Goal: Information Seeking & Learning: Learn about a topic

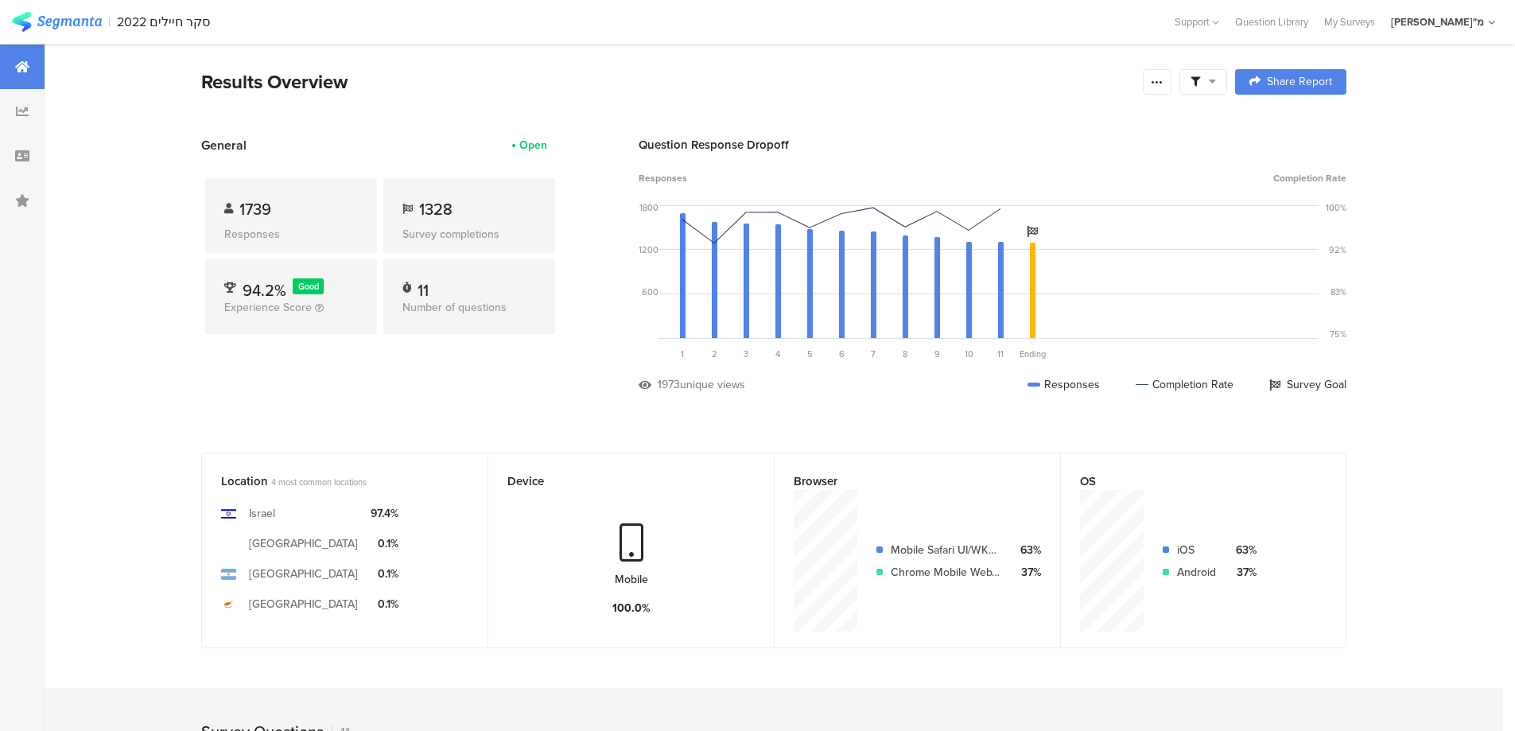
click at [25, 62] on icon at bounding box center [22, 66] width 14 height 13
click at [37, 65] on div at bounding box center [22, 67] width 45 height 45
click at [75, 25] on img at bounding box center [57, 22] width 90 height 20
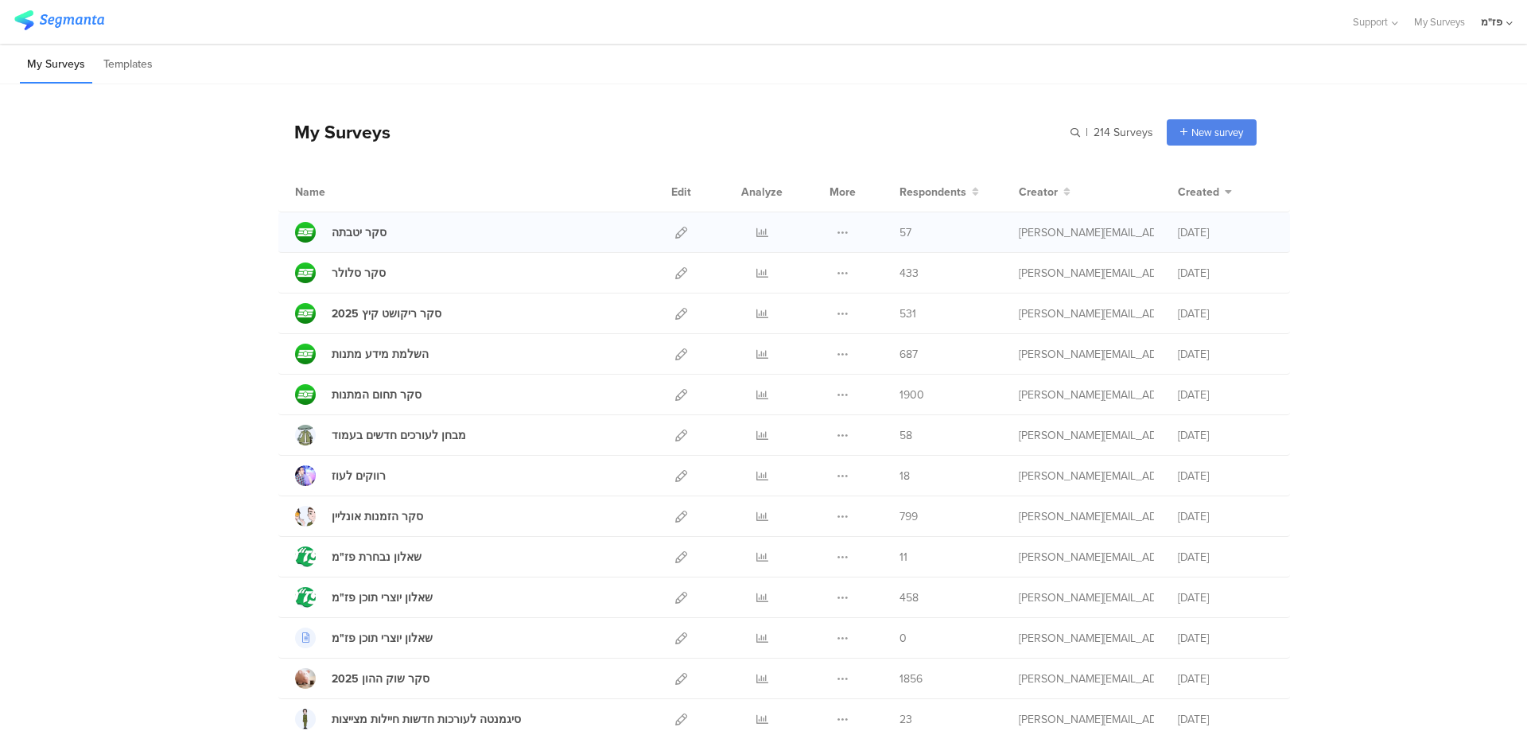
click at [901, 231] on span "57" at bounding box center [906, 232] width 12 height 17
click at [757, 231] on icon at bounding box center [763, 233] width 12 height 12
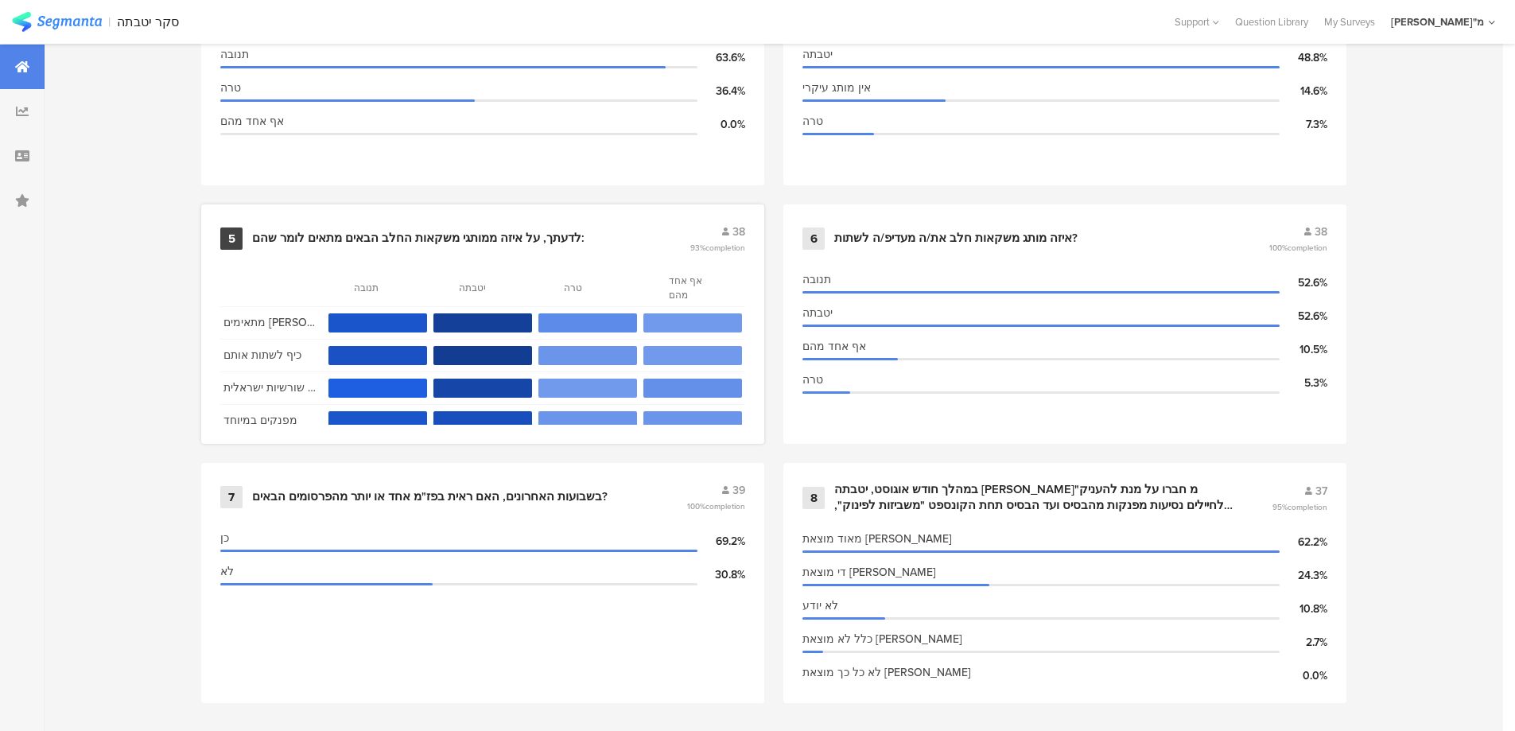
click at [487, 231] on div "לדעתך, על איזה ממותגי משקאות החלב הבאים מתאים לומר שהם:" at bounding box center [418, 239] width 333 height 16
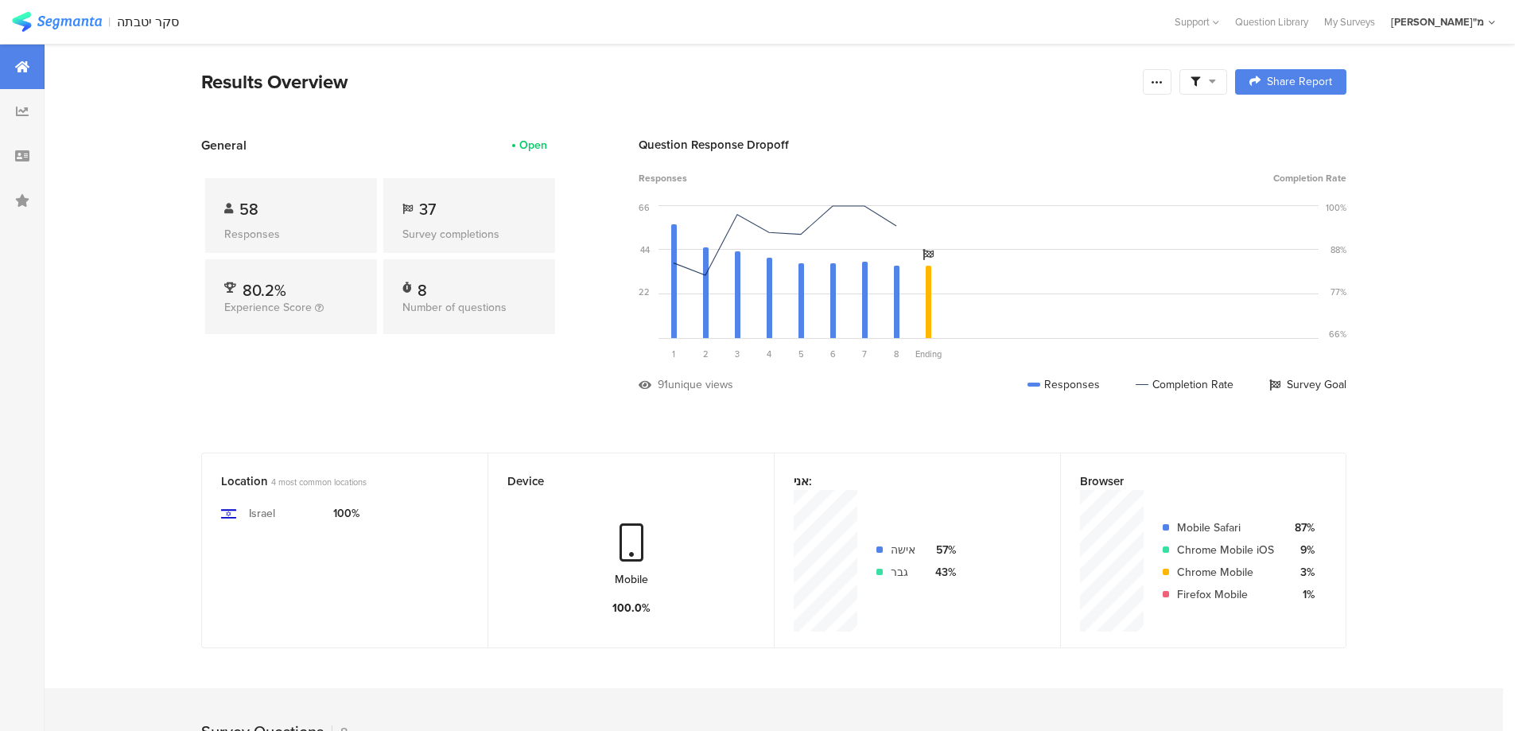
click at [254, 207] on span "58" at bounding box center [248, 209] width 19 height 24
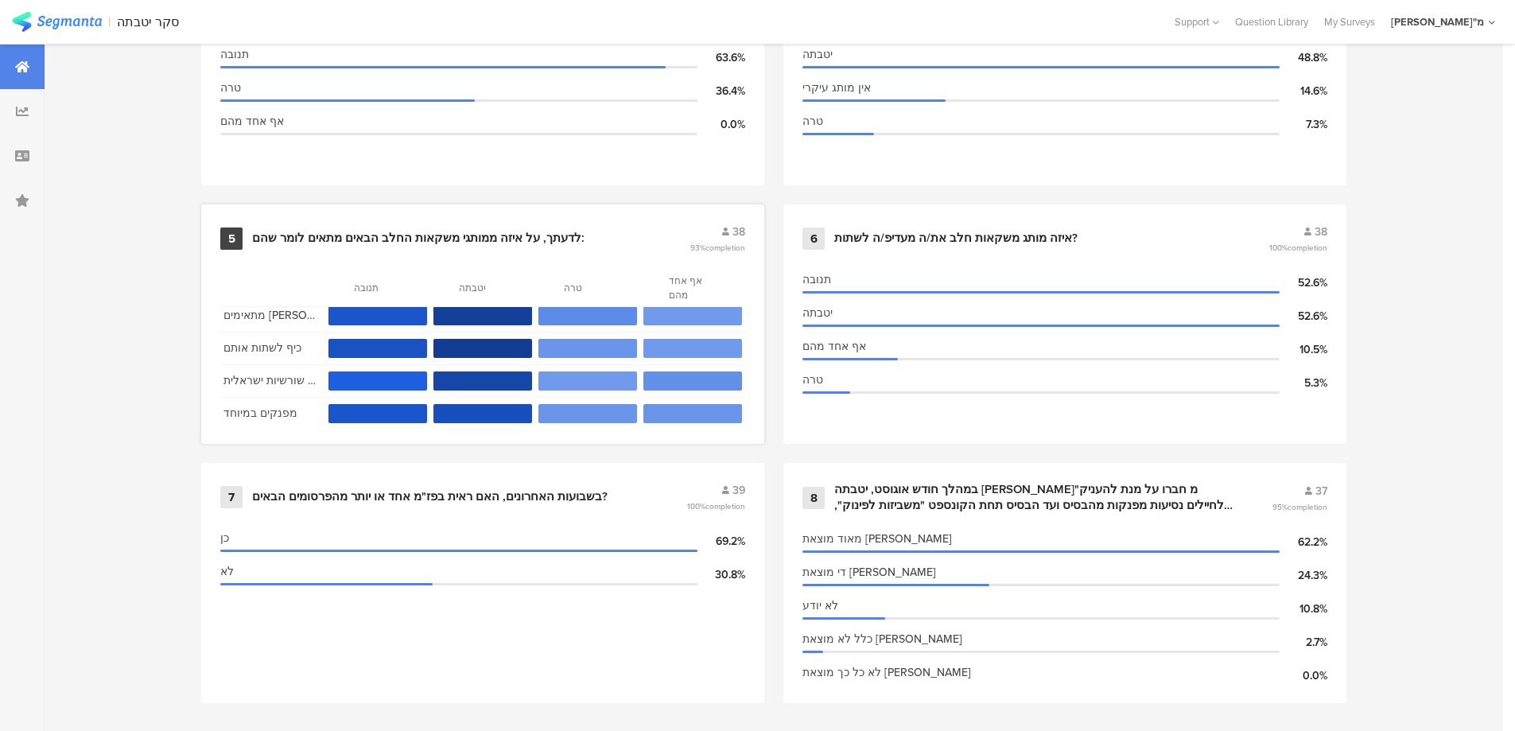
scroll to position [27, 0]
